Goal: Register for event/course

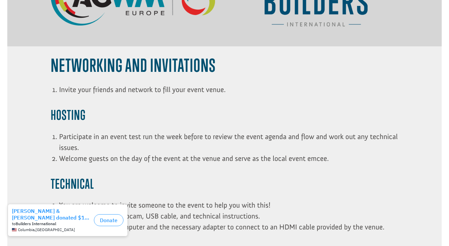
scroll to position [367, 0]
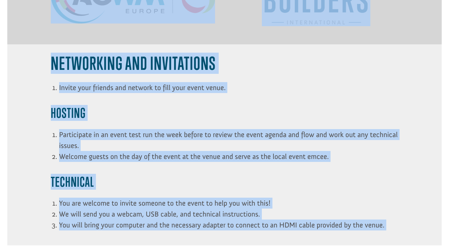
click at [296, 105] on h3 "HOSTING" at bounding box center [224, 114] width 347 height 19
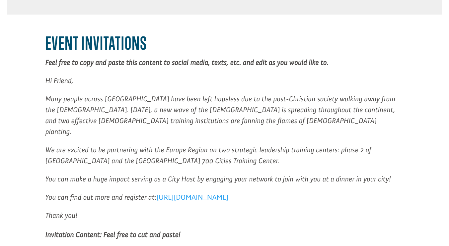
scroll to position [571, 0]
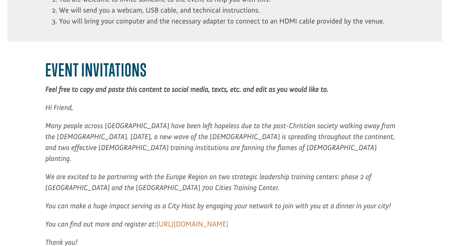
click at [228, 220] on link "https://buildersintl.org/toh-ebs" at bounding box center [192, 226] width 72 height 12
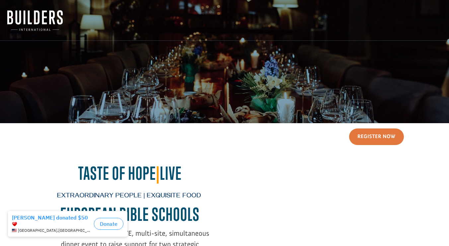
click at [436, 155] on div "Register Now Taste of Hope | Live Extraordinary People | Exquisite Food EUROPEA…" at bounding box center [224, 213] width 434 height 181
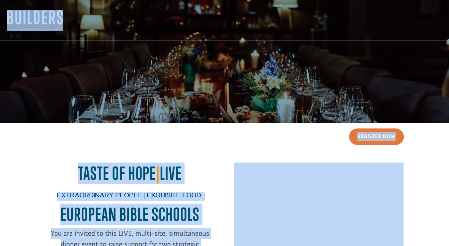
copy body "Taste Of Hope - European [DEMOGRAPHIC_DATA] School Register Now Taste of Hope |…"
